Goal: Task Accomplishment & Management: Manage account settings

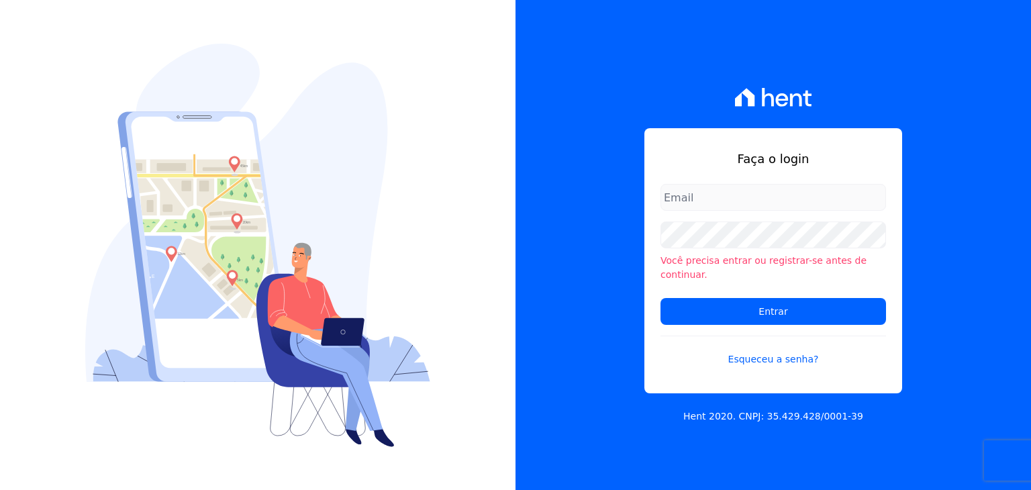
type input "[EMAIL_ADDRESS][DOMAIN_NAME]"
click at [767, 211] on input "[EMAIL_ADDRESS][DOMAIN_NAME]" at bounding box center [772, 197] width 225 height 27
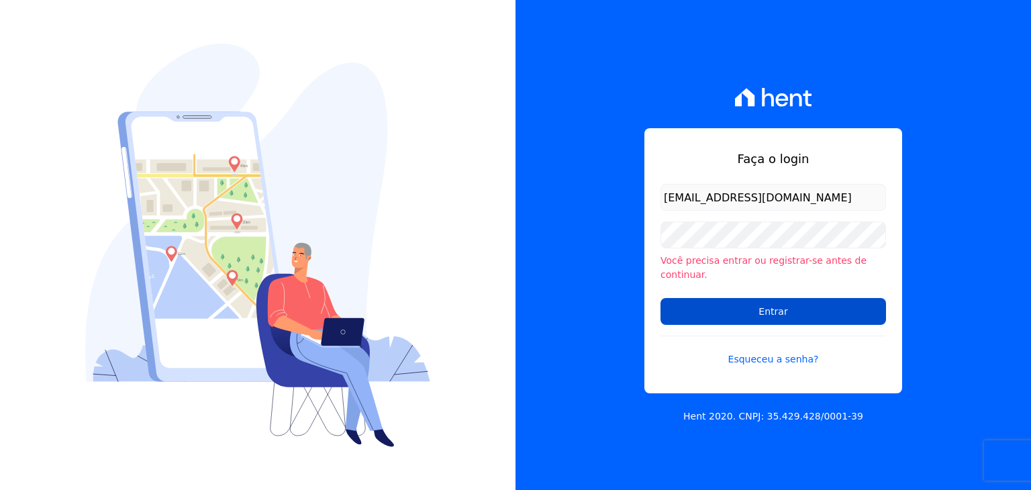
click at [754, 304] on input "Entrar" at bounding box center [772, 311] width 225 height 27
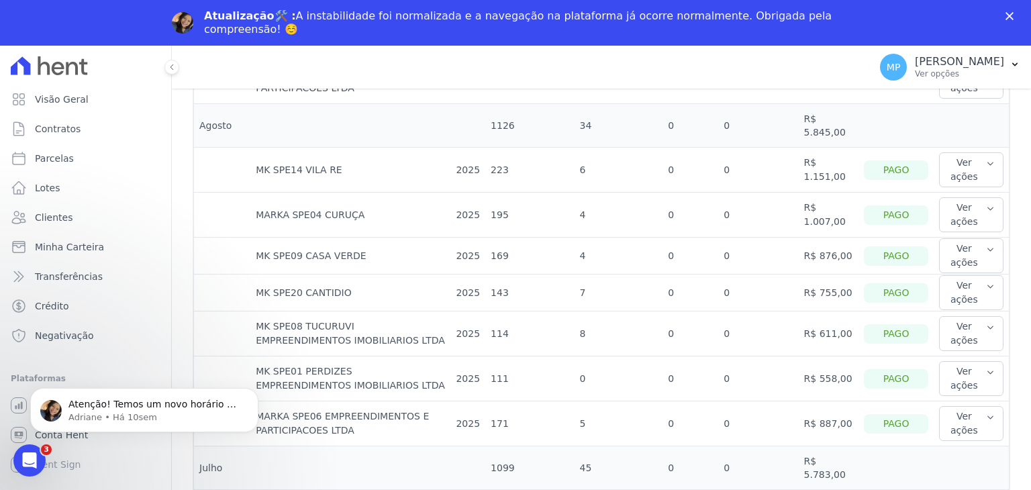
scroll to position [738, 0]
drag, startPoint x: 813, startPoint y: 160, endPoint x: 866, endPoint y: 171, distance: 54.1
click at [893, 148] on tr "MK SPE14 VILA RE 2025 223 6 0 0 R$ 1.151,00 Pago Ver ações Ver detalhes Ver bol…" at bounding box center [601, 170] width 815 height 45
drag, startPoint x: 827, startPoint y: 201, endPoint x: 891, endPoint y: 189, distance: 64.9
click at [864, 197] on tr "MARKA SPE04 CURUÇA 2025 195 4 0 0 R$ 1.007,00 Pago Ver ações Ver detalhes Ver b…" at bounding box center [601, 215] width 815 height 45
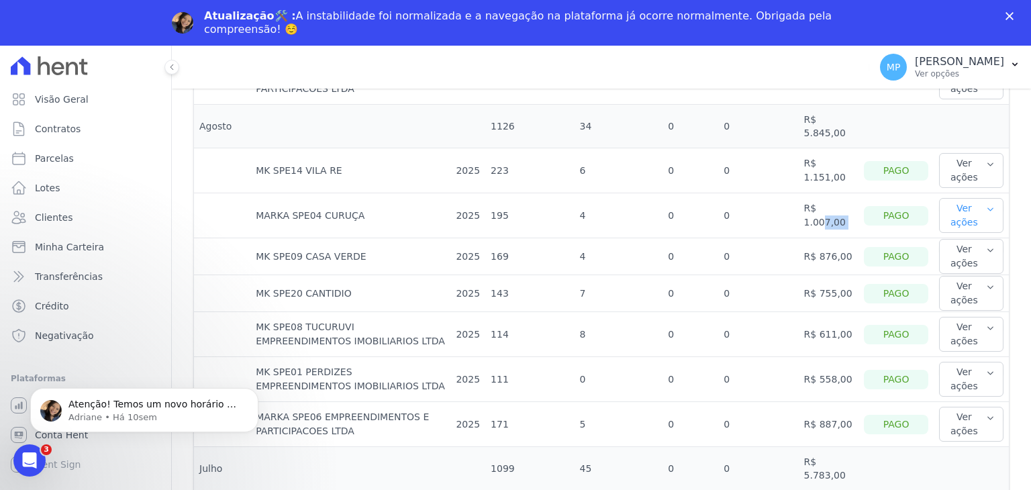
click at [965, 198] on button "Ver ações" at bounding box center [971, 215] width 64 height 35
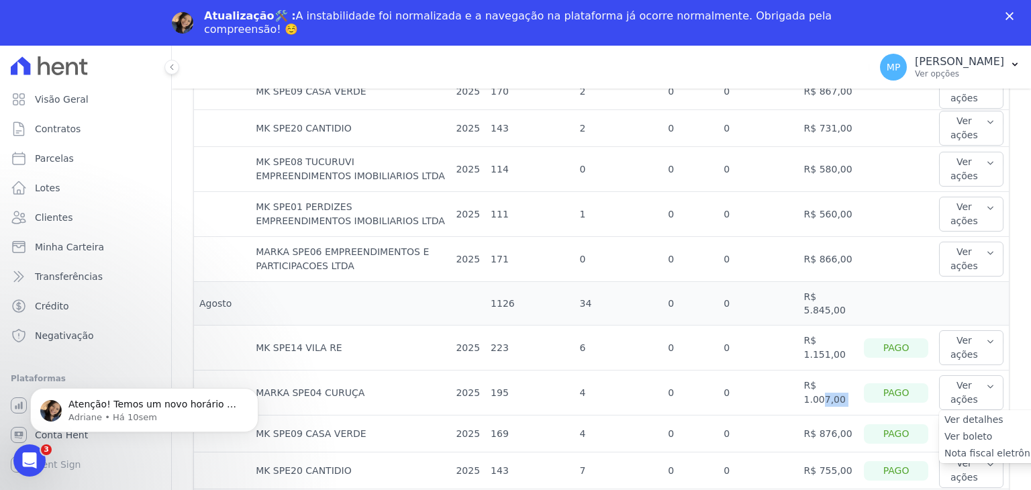
scroll to position [403, 0]
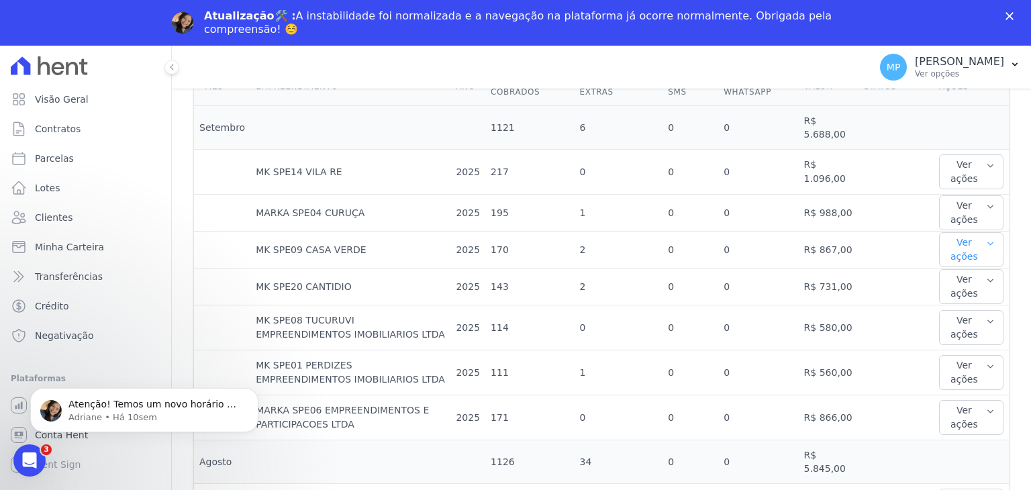
click at [972, 234] on button "Ver ações" at bounding box center [971, 249] width 64 height 35
click at [962, 240] on button "Ver ações" at bounding box center [971, 249] width 64 height 35
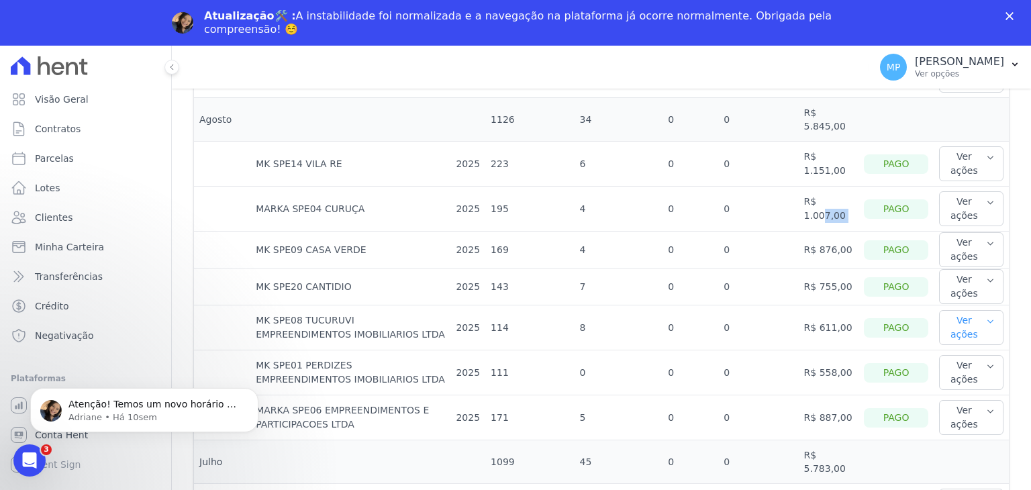
scroll to position [805, 0]
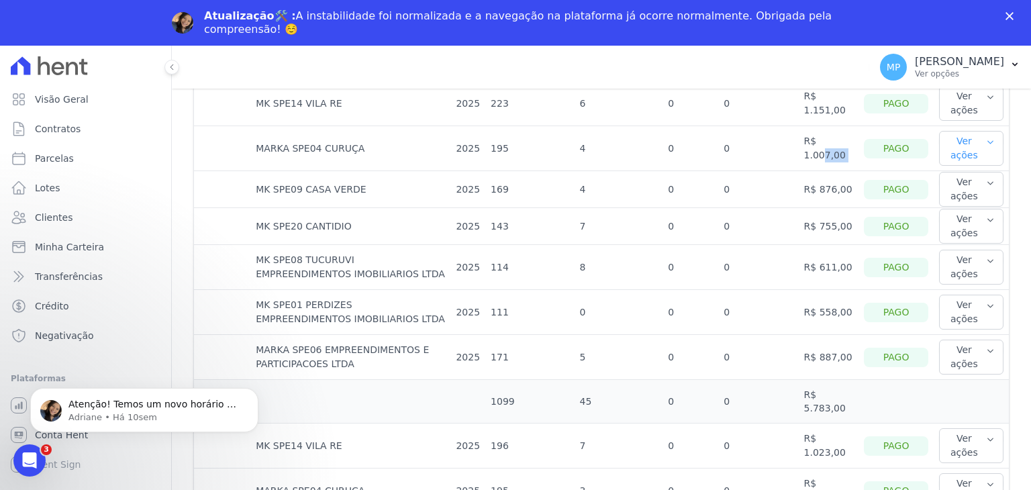
click at [961, 145] on button "Ver ações" at bounding box center [971, 148] width 64 height 35
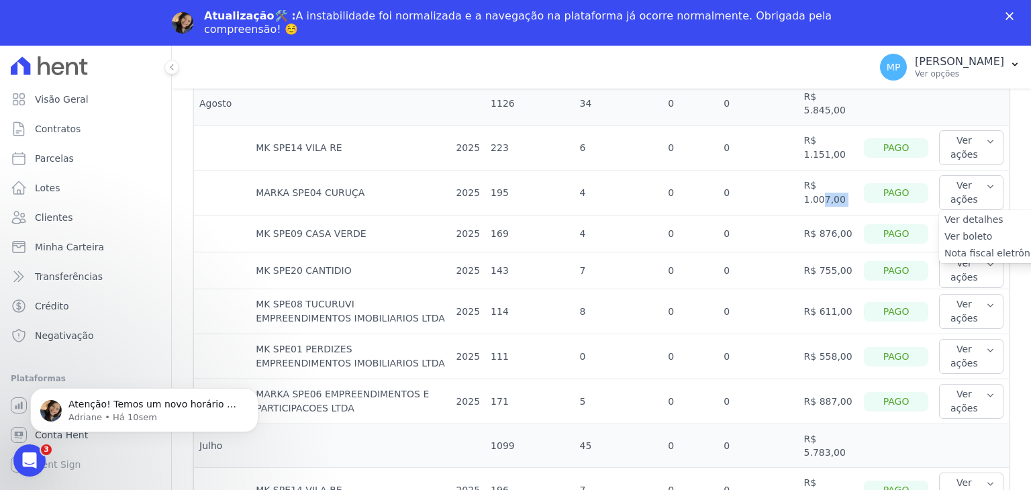
scroll to position [738, 0]
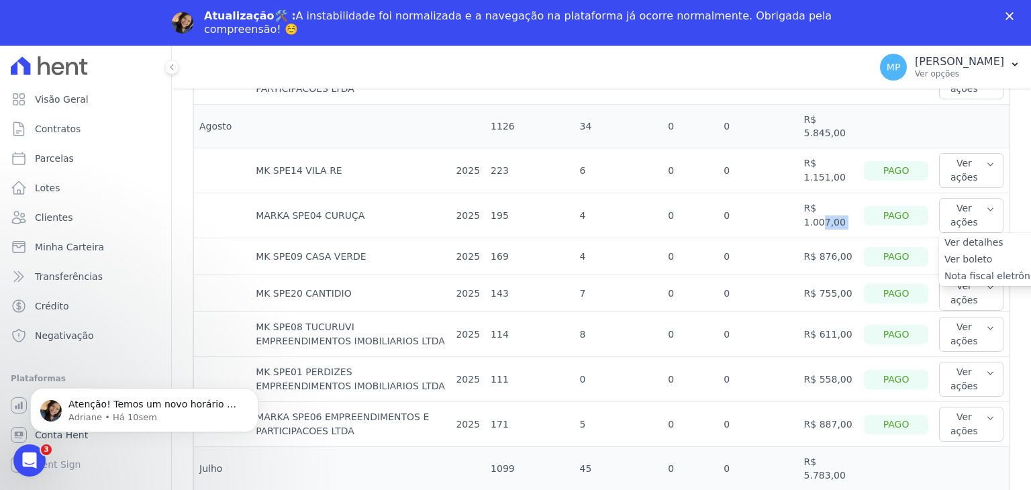
click at [996, 101] on div "Marka Spe06 Empreendimentos E Participacoes LTDA MARKA DO BRASIL EMPREENDIMENTO…" at bounding box center [601, 291] width 859 height 490
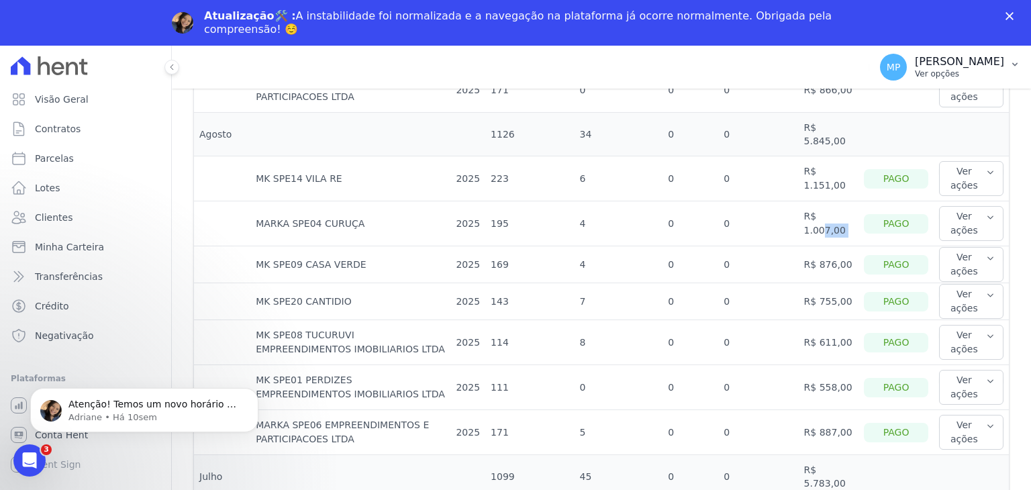
click at [1014, 69] on icon "button" at bounding box center [1014, 64] width 11 height 11
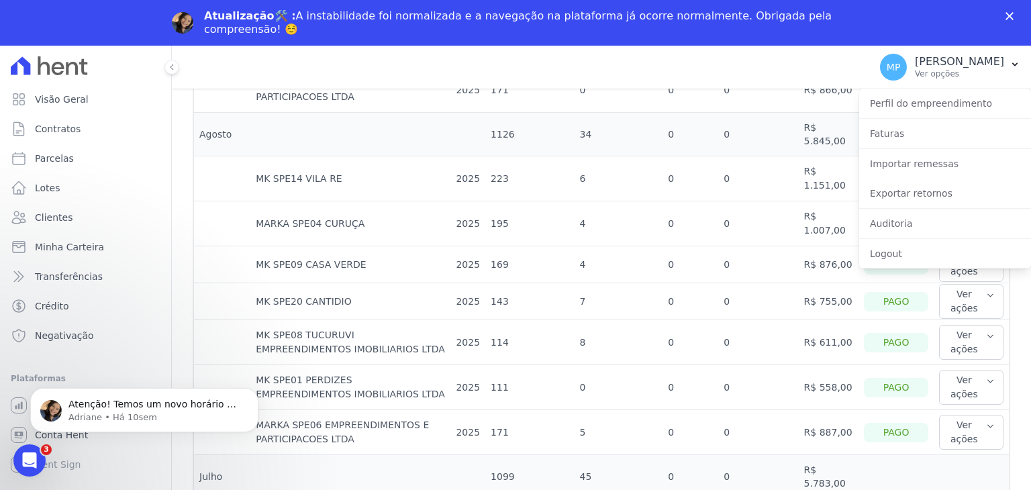
click at [715, 71] on div "Marka Spe06 Empreendimentos E Participacoes LTDA MARKA DO BRASIL EMPREENDIMENTO…" at bounding box center [528, 67] width 670 height 44
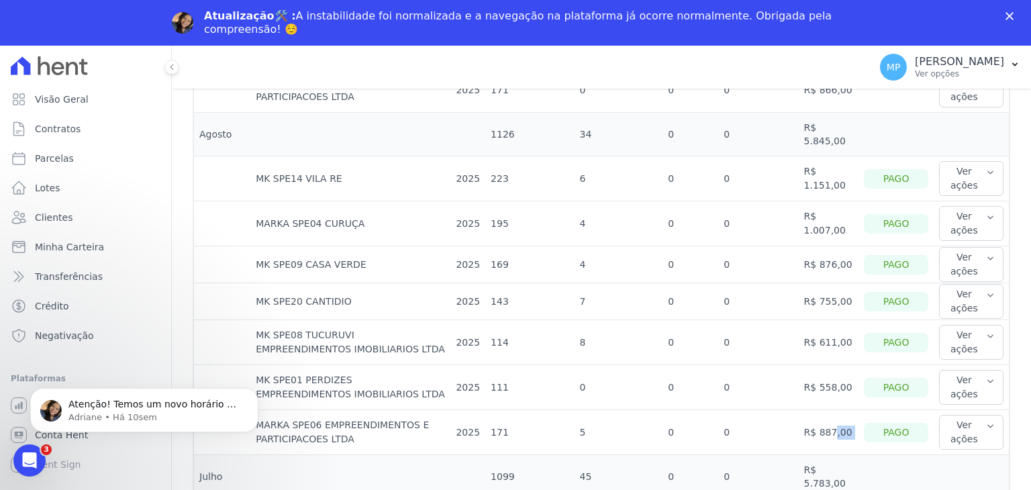
drag, startPoint x: 813, startPoint y: 418, endPoint x: 861, endPoint y: 413, distance: 47.9
click at [858, 412] on tr "MARKA SPE06 EMPREENDIMENTOS E PARTICIPACOES LTDA 2025 171 5 0 0 R$ 887,00 Pago …" at bounding box center [601, 432] width 815 height 45
click at [956, 415] on button "Ver ações" at bounding box center [971, 432] width 64 height 35
click at [798, 425] on td "0" at bounding box center [758, 432] width 80 height 45
drag, startPoint x: 811, startPoint y: 418, endPoint x: 848, endPoint y: 411, distance: 37.5
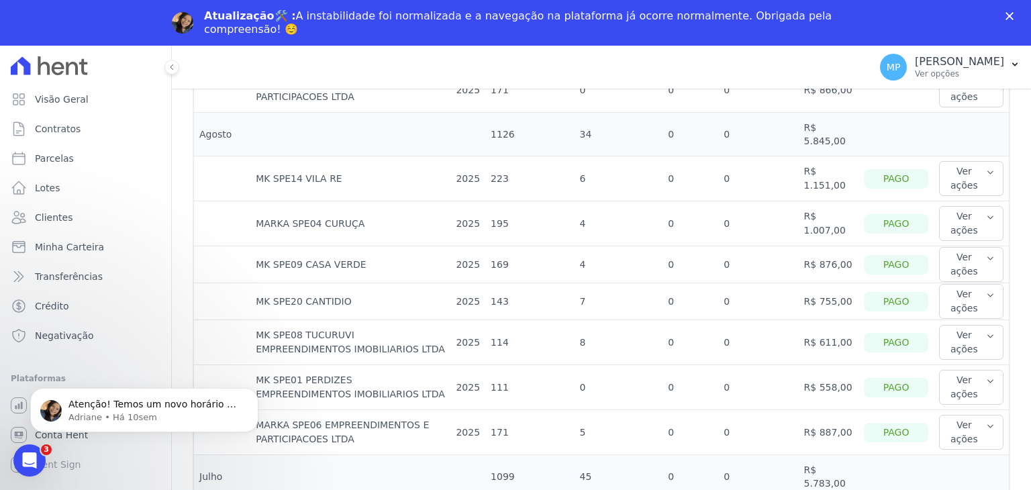
click at [848, 411] on td "R$ 887,00" at bounding box center [829, 432] width 60 height 45
click at [839, 421] on td "R$ 887,00" at bounding box center [829, 432] width 60 height 45
click at [838, 418] on td "R$ 887,00" at bounding box center [829, 432] width 60 height 45
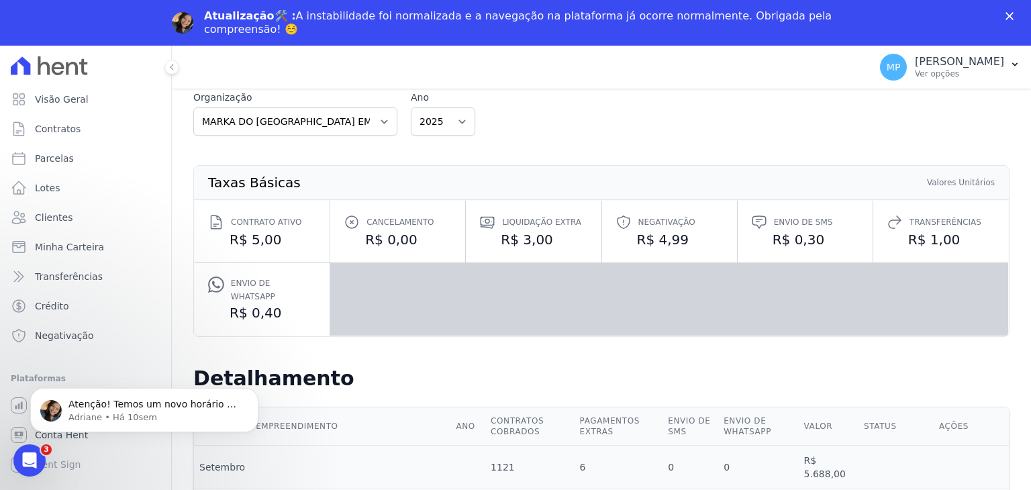
scroll to position [0, 0]
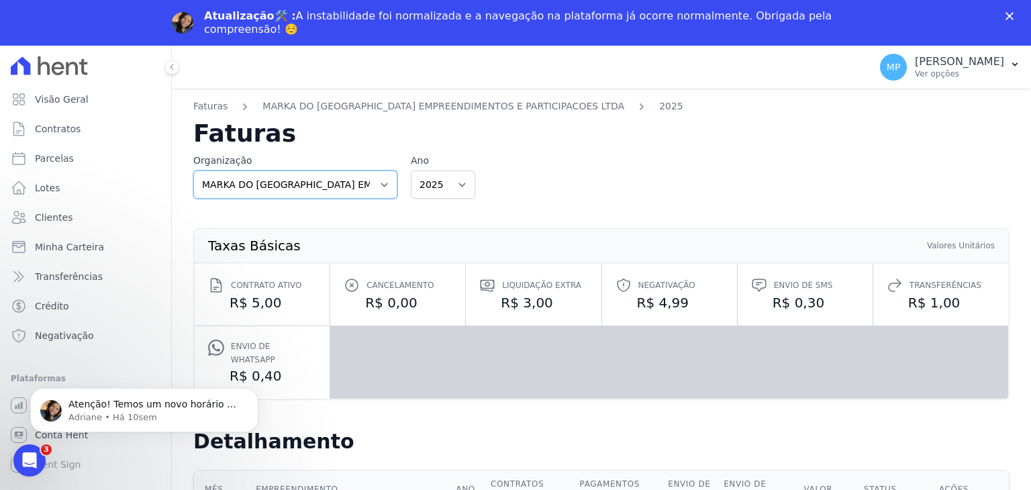
click at [366, 184] on select "MARKA DO BRASIL EMPREENDIMENTOS E PARTICIPACOES LTDA" at bounding box center [295, 184] width 204 height 28
click at [366, 185] on select "MARKA DO BRASIL EMPREENDIMENTOS E PARTICIPACOES LTDA" at bounding box center [295, 184] width 204 height 28
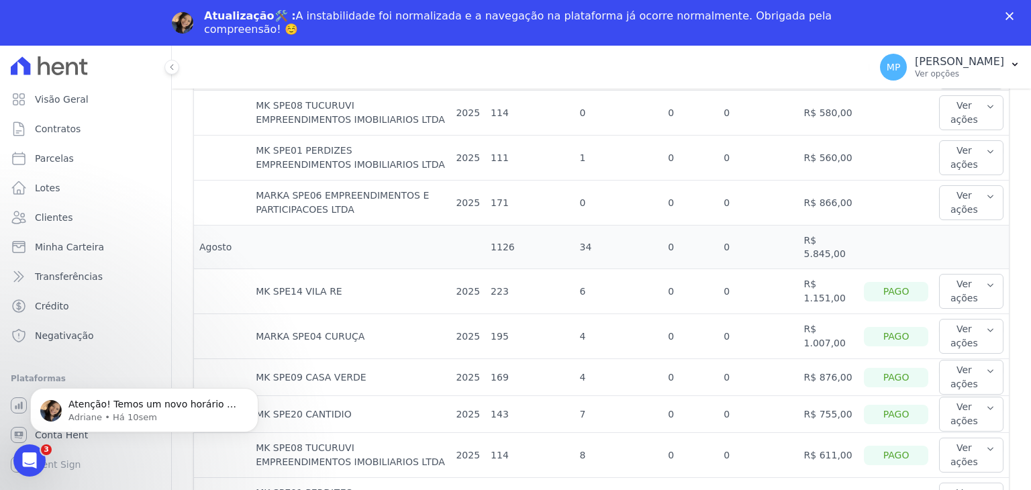
scroll to position [738, 0]
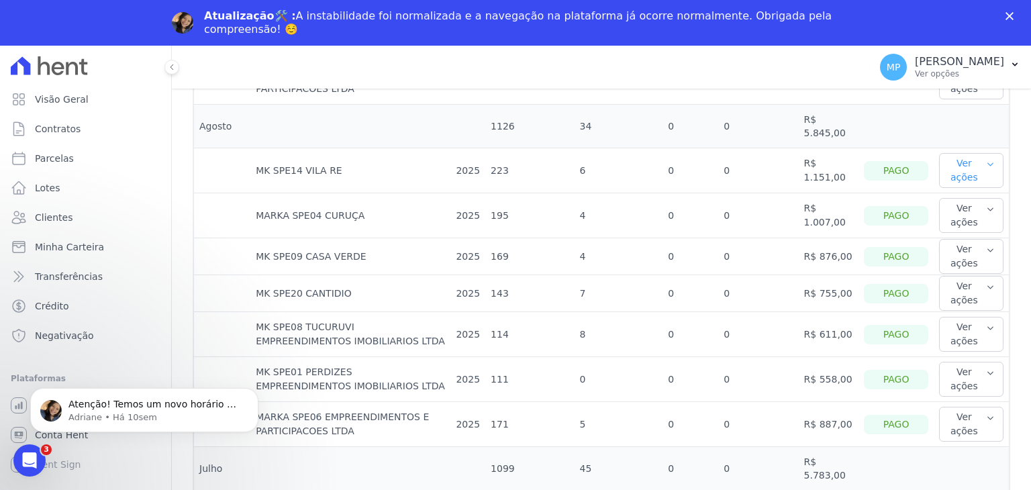
click at [972, 159] on button "Ver ações" at bounding box center [971, 170] width 64 height 35
click at [958, 191] on link "Ver detalhes" at bounding box center [993, 198] width 99 height 14
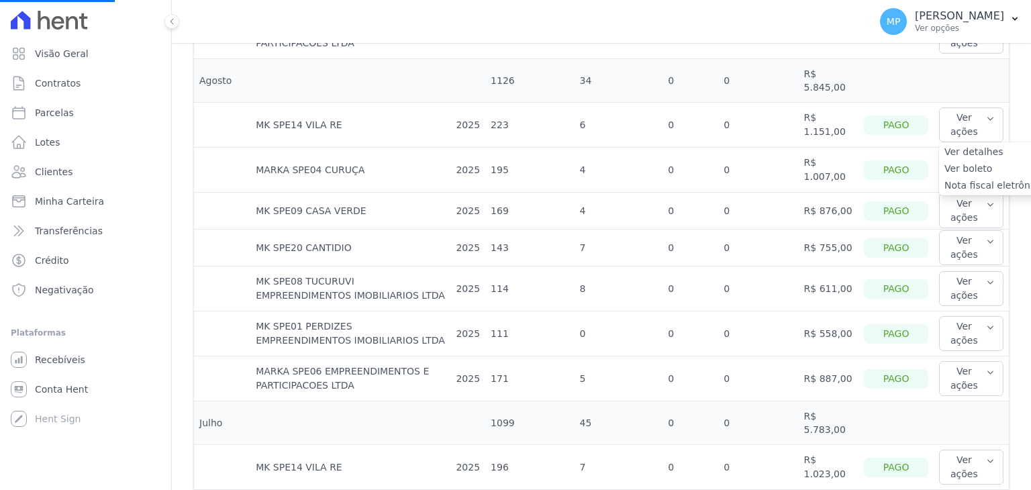
click at [957, 145] on link "Ver detalhes" at bounding box center [993, 152] width 99 height 14
click at [954, 178] on link "Nota fiscal eletrônica" at bounding box center [993, 185] width 99 height 14
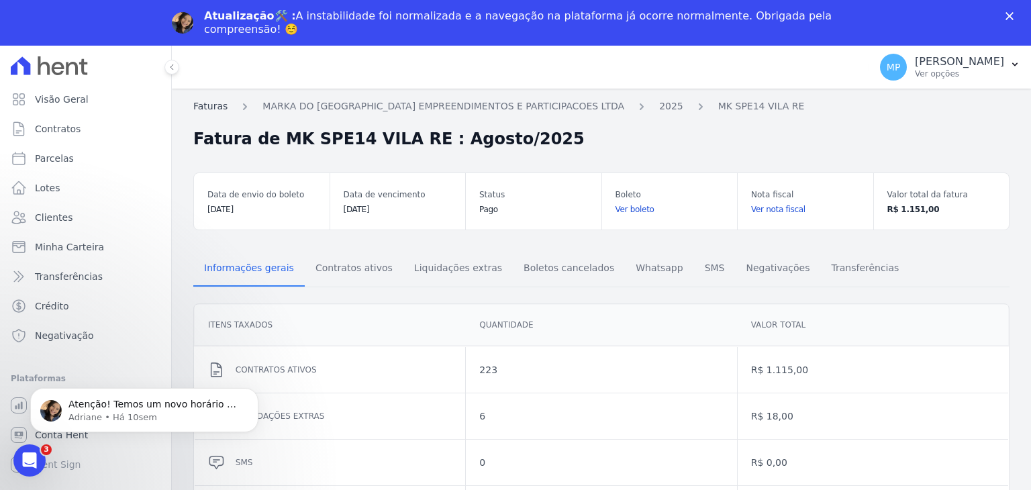
click at [221, 107] on link "Faturas" at bounding box center [210, 106] width 34 height 14
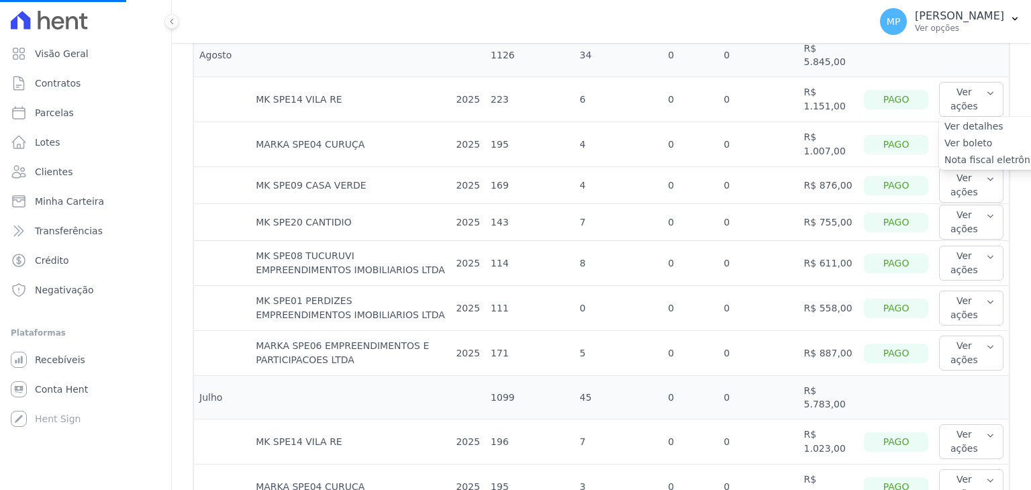
scroll to position [738, 0]
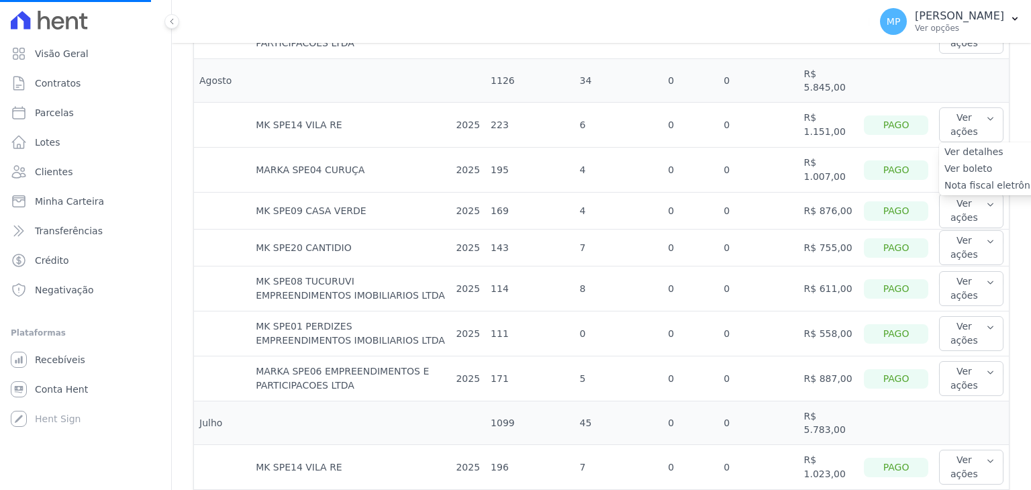
drag, startPoint x: 821, startPoint y: 116, endPoint x: 827, endPoint y: 134, distance: 18.9
click at [829, 118] on td "R$ 1.151,00" at bounding box center [829, 125] width 60 height 45
drag, startPoint x: 822, startPoint y: 154, endPoint x: 833, endPoint y: 161, distance: 13.6
click at [829, 157] on td "R$ 1.007,00" at bounding box center [829, 170] width 60 height 45
drag, startPoint x: 817, startPoint y: 196, endPoint x: 829, endPoint y: 194, distance: 12.9
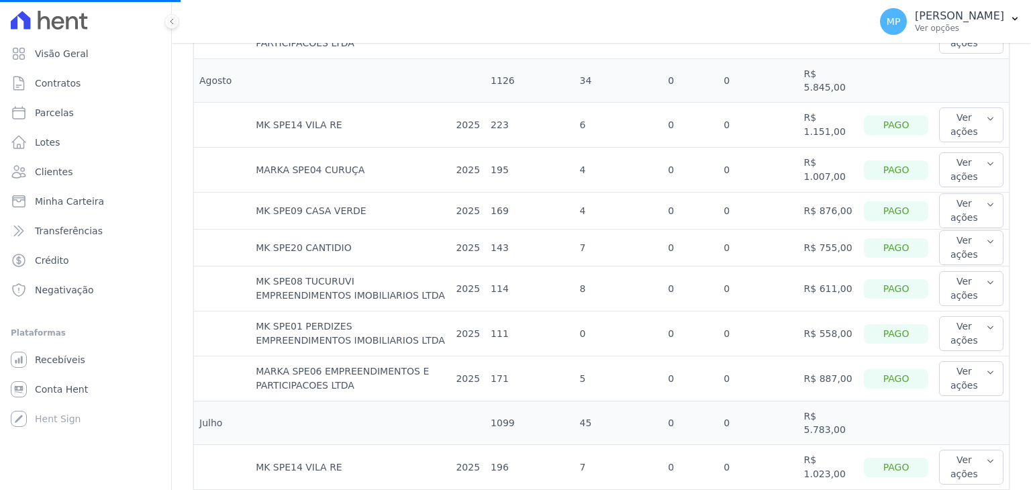
click at [829, 194] on td "R$ 876,00" at bounding box center [829, 211] width 60 height 37
drag, startPoint x: 821, startPoint y: 233, endPoint x: 847, endPoint y: 238, distance: 26.1
click at [842, 230] on td "R$ 755,00" at bounding box center [829, 247] width 60 height 37
click at [830, 274] on td "R$ 611,00" at bounding box center [829, 288] width 60 height 45
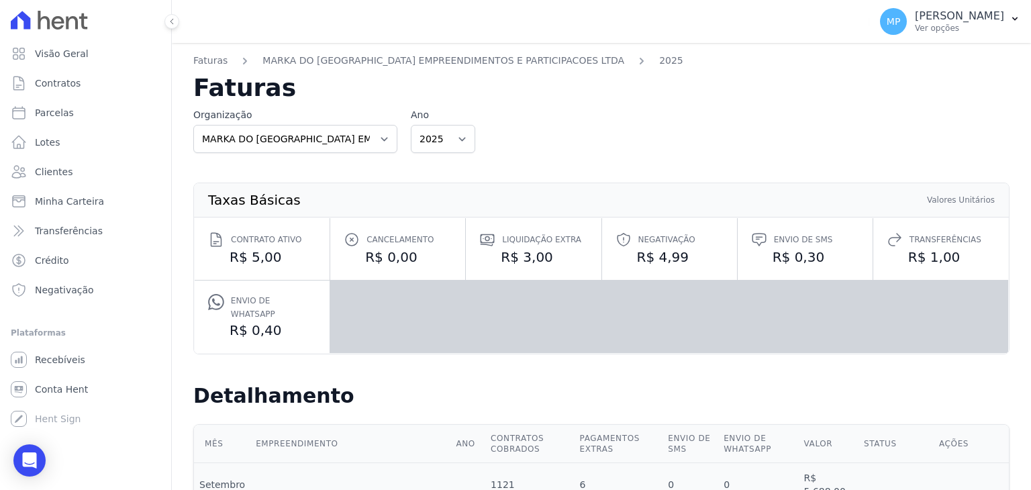
click at [824, 317] on dl "Contrato ativo R$ 5,00 Cancelamento R$ 0,00 Liquidação extra R$ 3,00 Negativaçã…" at bounding box center [601, 285] width 813 height 135
drag, startPoint x: 833, startPoint y: 382, endPoint x: 833, endPoint y: 334, distance: 48.3
click at [833, 384] on h2 "Detalhamento" at bounding box center [601, 396] width 816 height 24
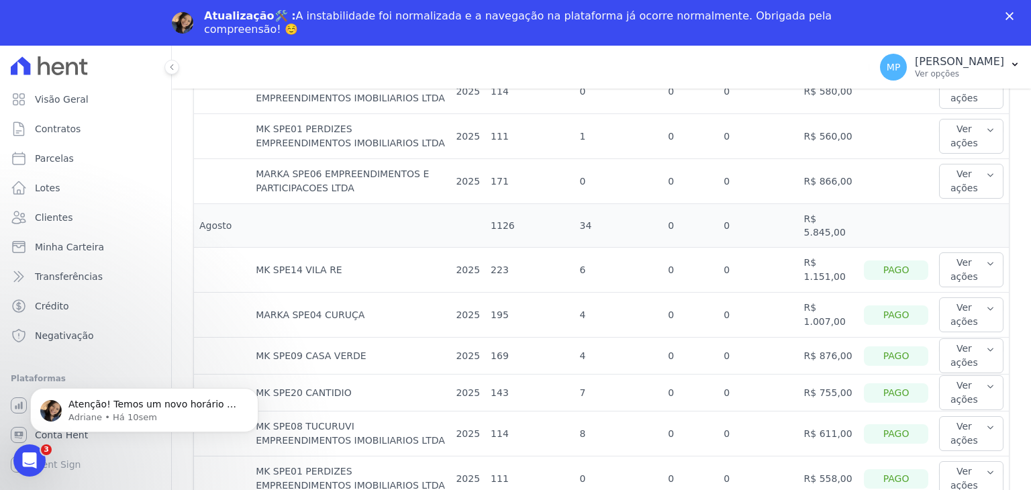
scroll to position [537, 0]
